Goal: Find specific page/section: Find specific page/section

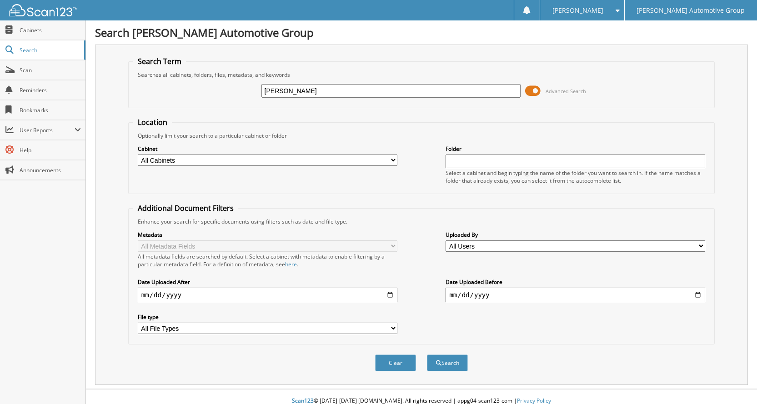
type input "[PERSON_NAME]"
click at [427, 355] on button "Search" at bounding box center [447, 363] width 41 height 17
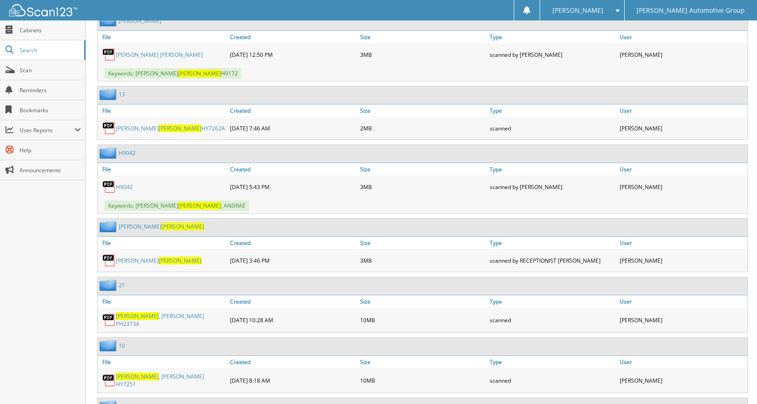
scroll to position [819, 0]
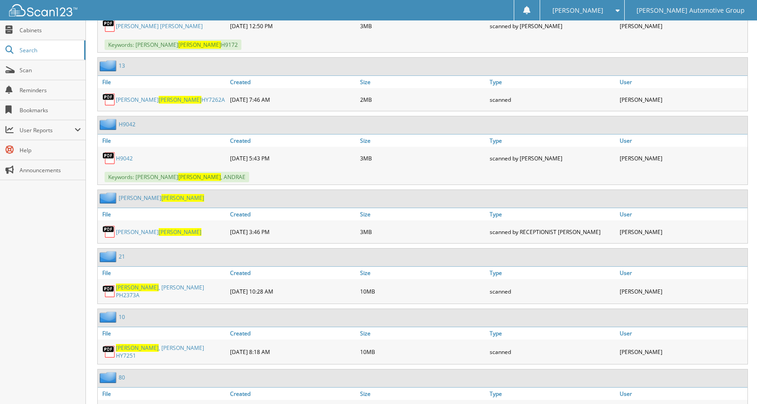
click at [176, 289] on link "[PERSON_NAME] PH2373A" at bounding box center [171, 291] width 110 height 15
